Goal: Transaction & Acquisition: Purchase product/service

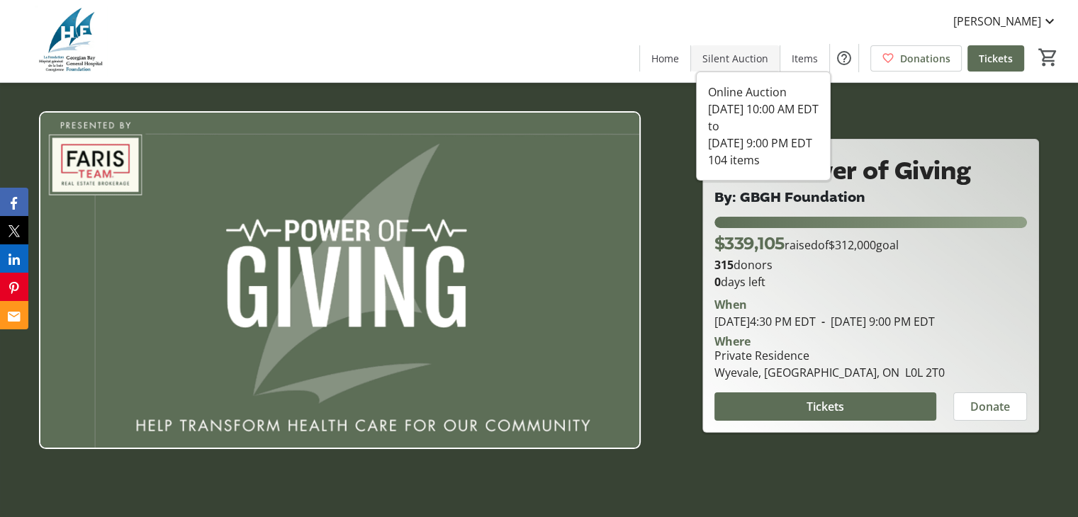
click at [730, 57] on span "Silent Auction" at bounding box center [735, 58] width 66 height 15
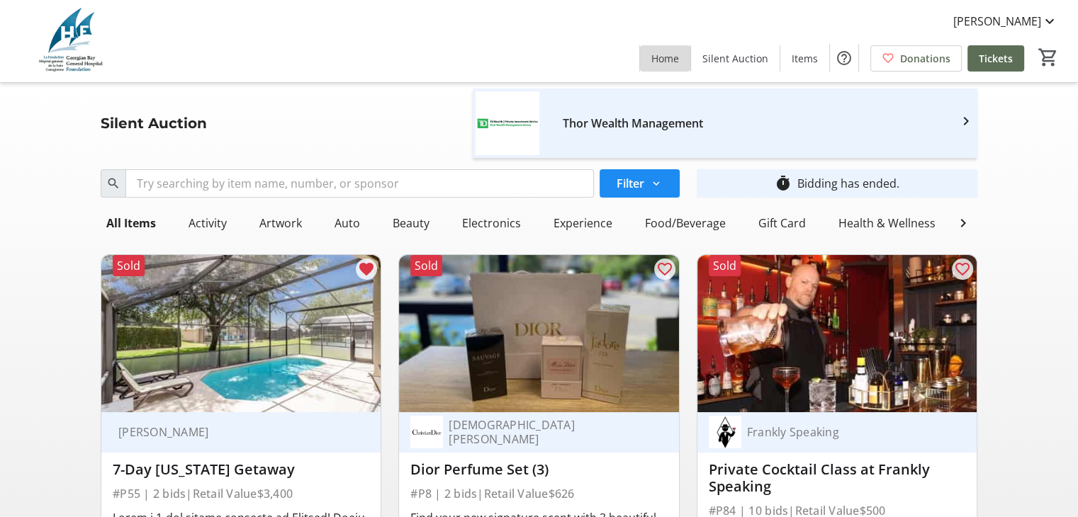
click at [665, 57] on span "Home" at bounding box center [665, 58] width 28 height 15
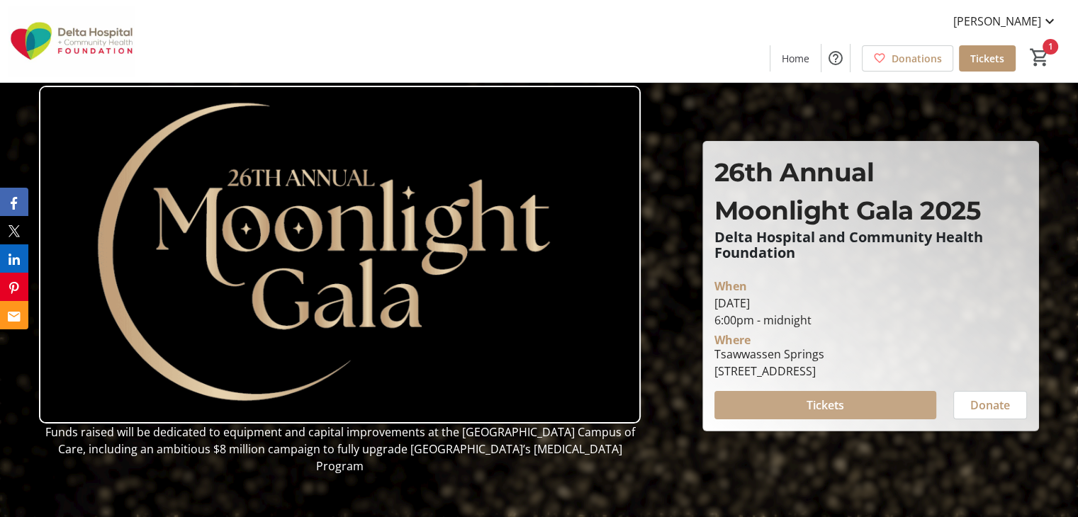
click at [810, 401] on span "Tickets" at bounding box center [825, 405] width 38 height 17
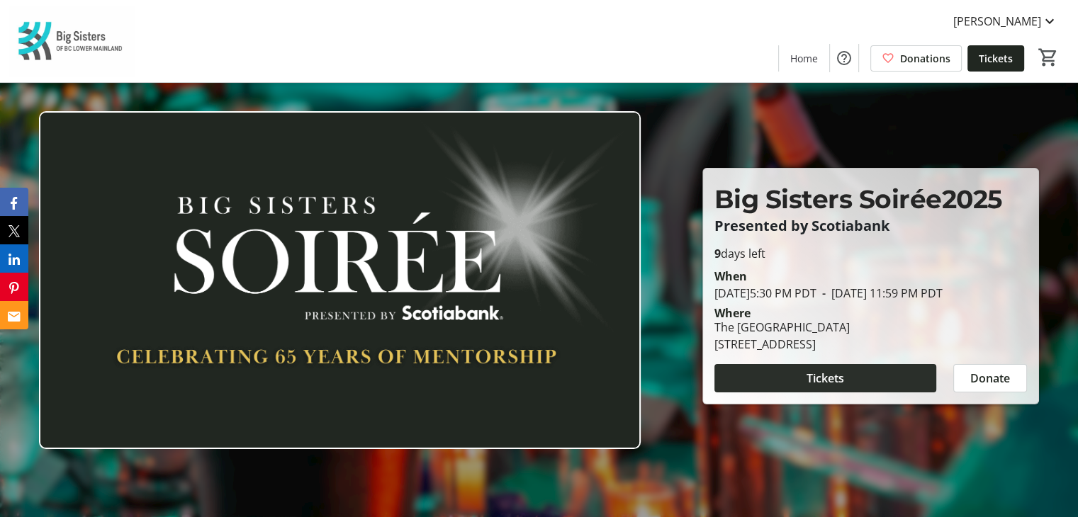
click at [801, 392] on span at bounding box center [825, 378] width 222 height 34
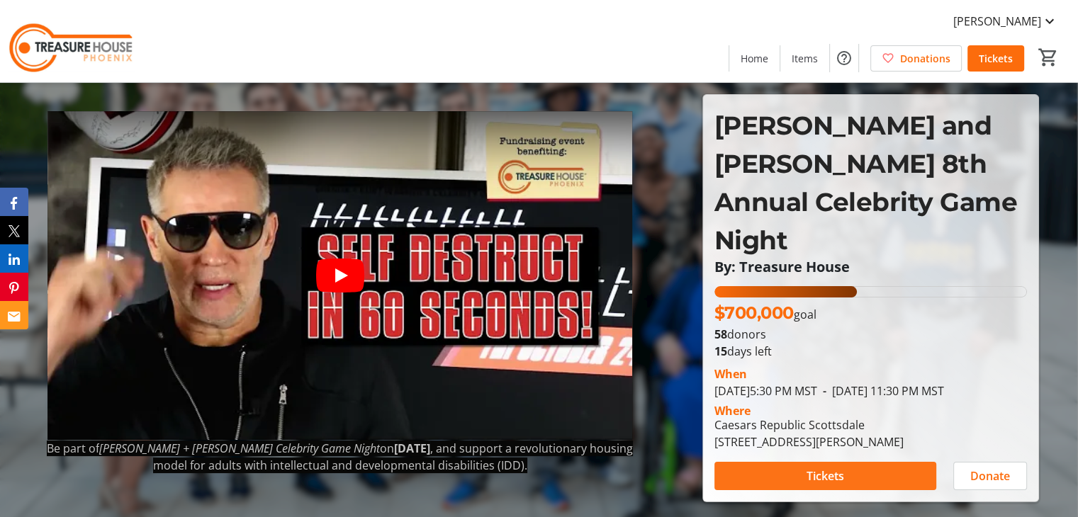
click at [845, 459] on span at bounding box center [825, 476] width 222 height 34
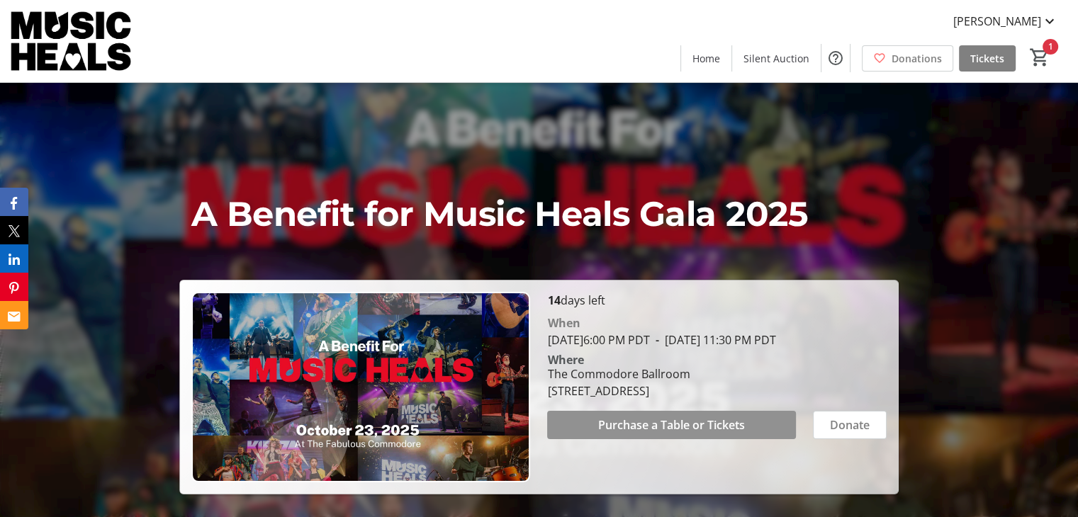
click at [663, 434] on span "Purchase a Table or Tickets" at bounding box center [671, 425] width 147 height 17
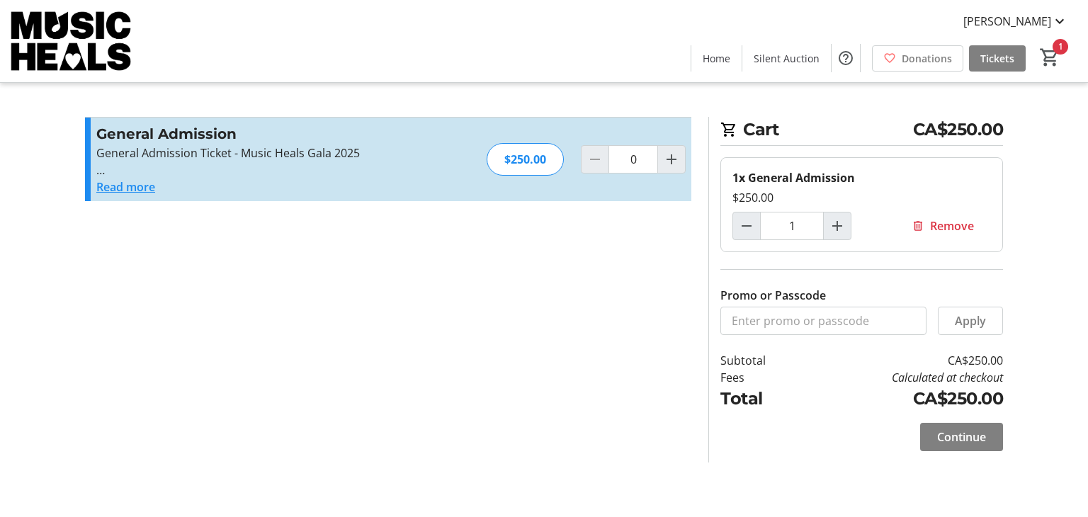
type input "1"
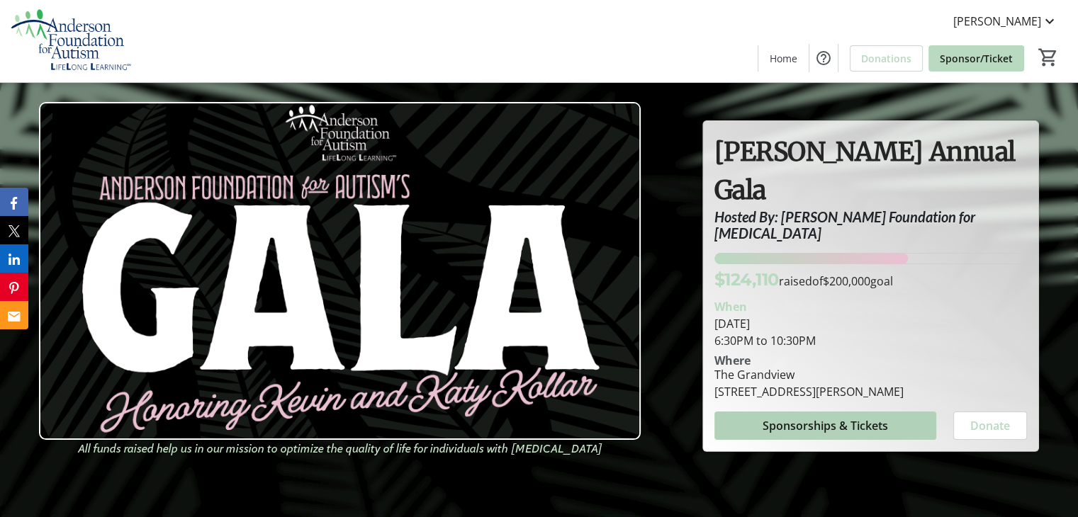
click at [821, 417] on span "Sponsorships & Tickets" at bounding box center [824, 425] width 125 height 17
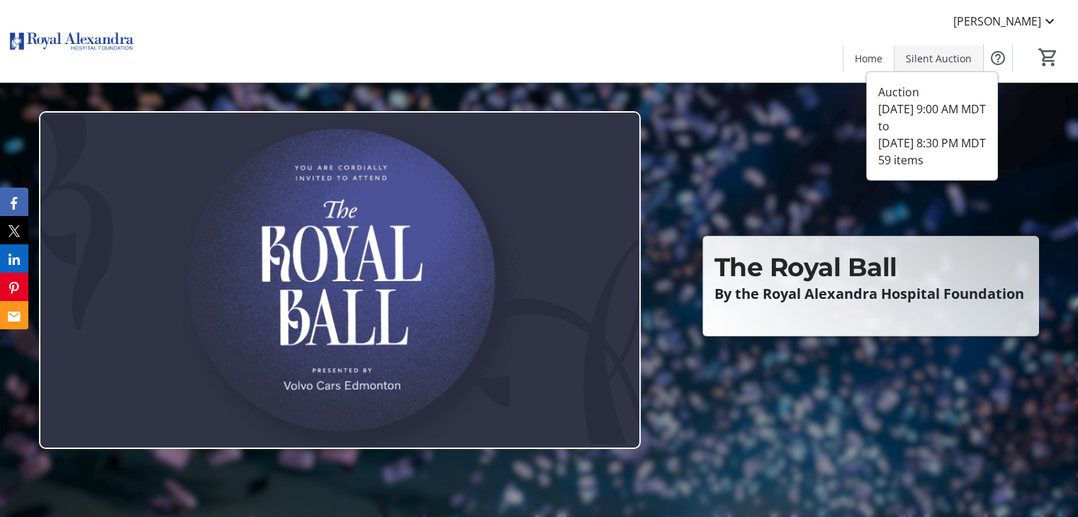
click at [929, 61] on span "Silent Auction" at bounding box center [938, 58] width 66 height 15
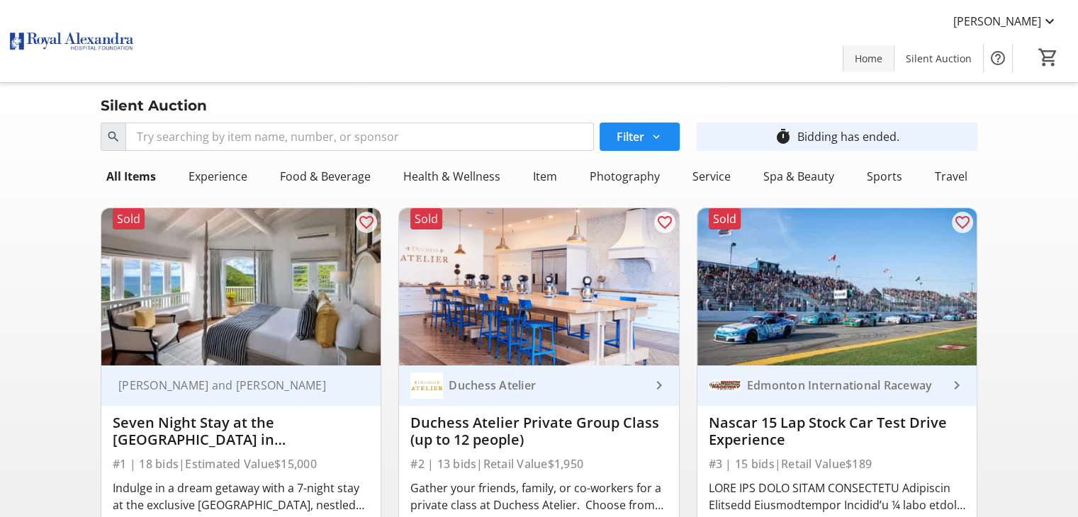
click at [863, 64] on span "Home" at bounding box center [868, 58] width 28 height 15
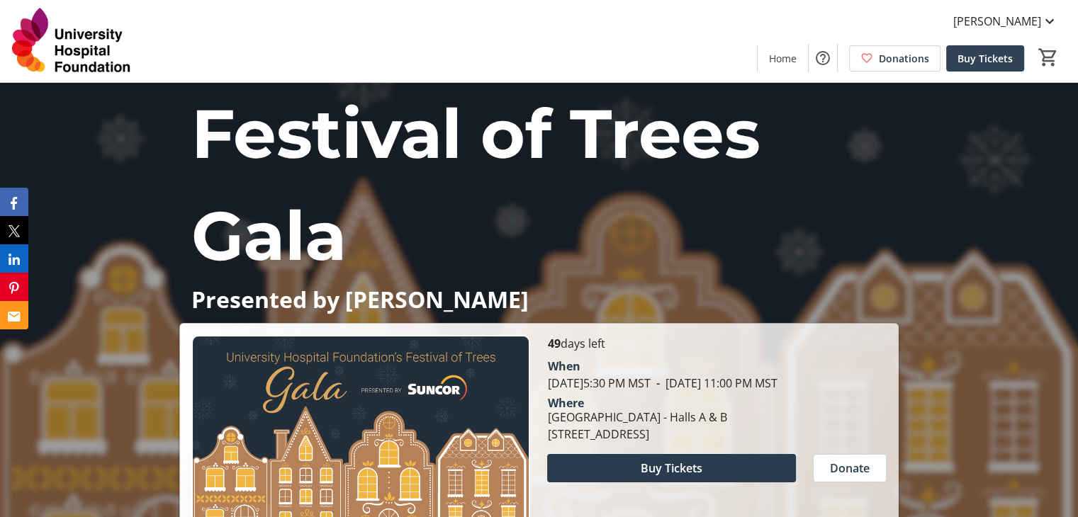
click at [1002, 64] on span "Buy Tickets" at bounding box center [984, 58] width 55 height 15
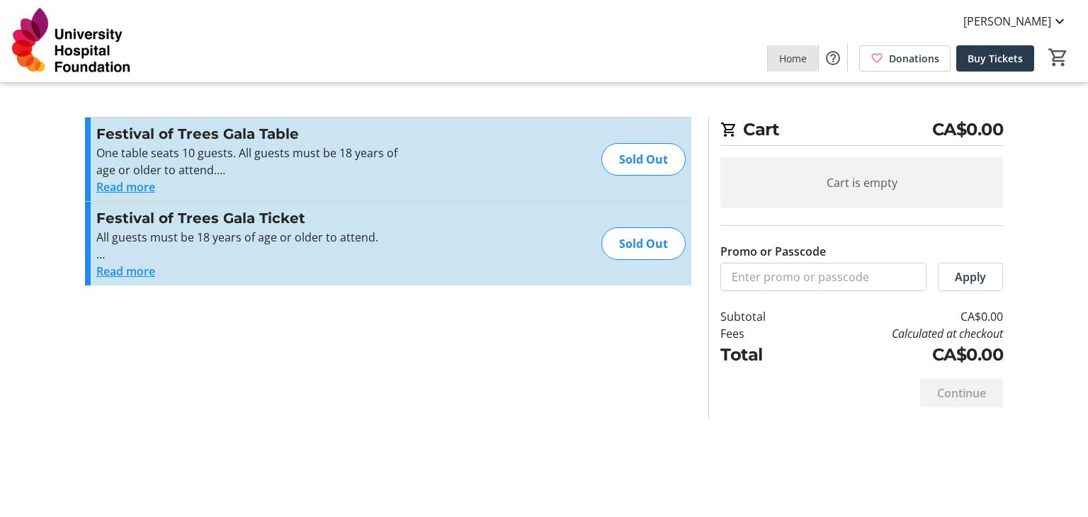
click at [792, 62] on span "Home" at bounding box center [793, 58] width 28 height 15
